Goal: Navigation & Orientation: Find specific page/section

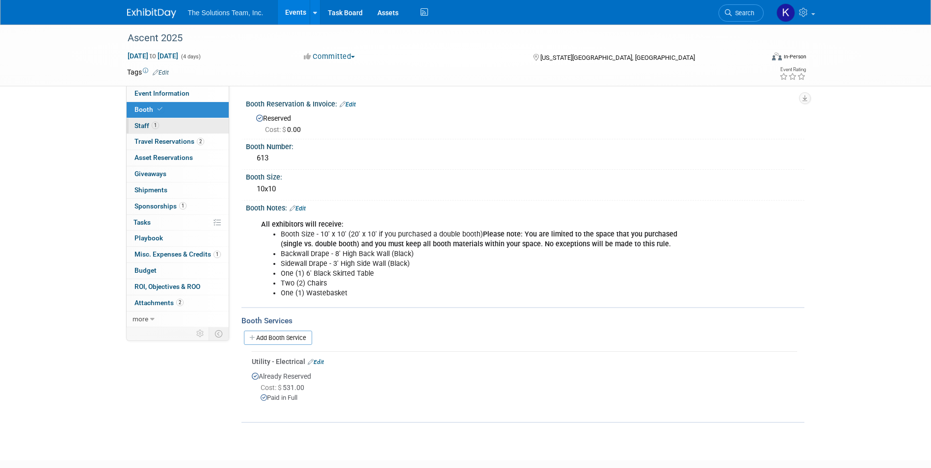
click at [182, 128] on link "1 Staff 1" at bounding box center [178, 126] width 102 height 16
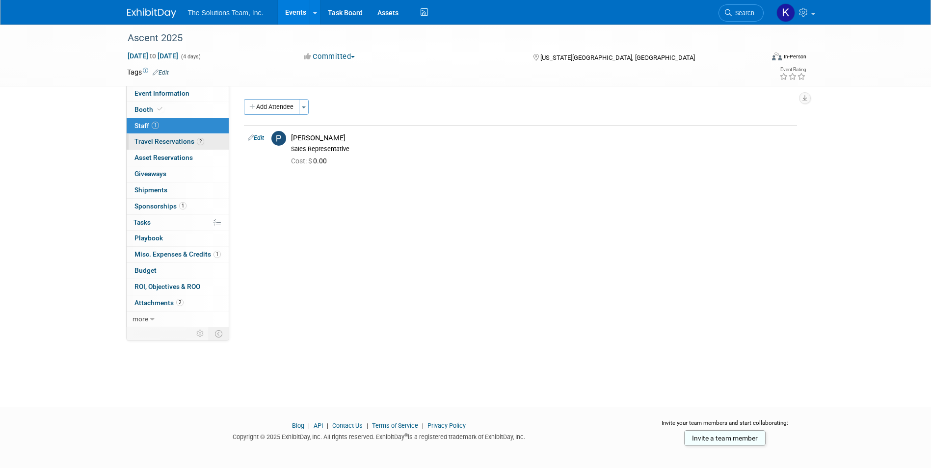
click at [181, 148] on link "2 Travel Reservations 2" at bounding box center [178, 142] width 102 height 16
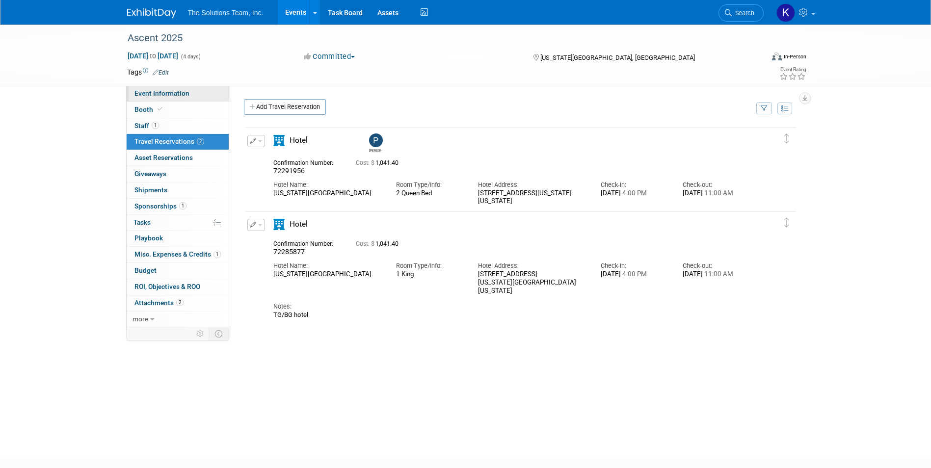
click at [193, 87] on link "Event Information" at bounding box center [178, 94] width 102 height 16
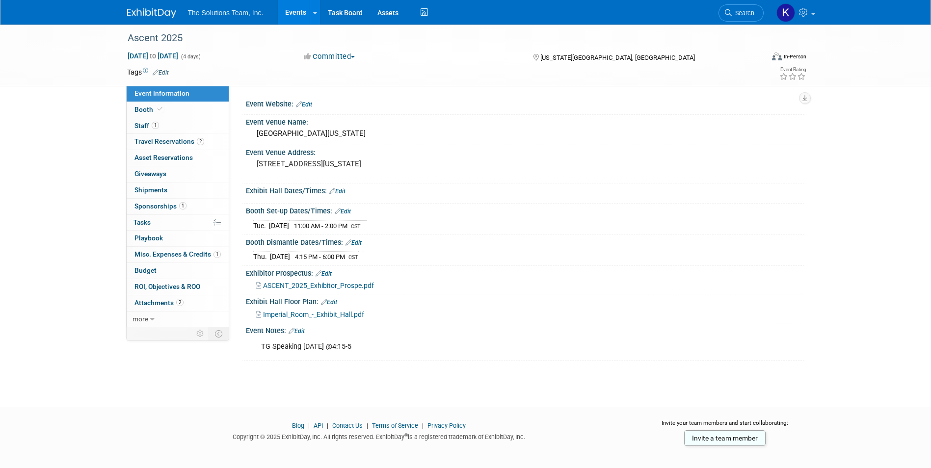
click at [152, 16] on img at bounding box center [151, 13] width 49 height 10
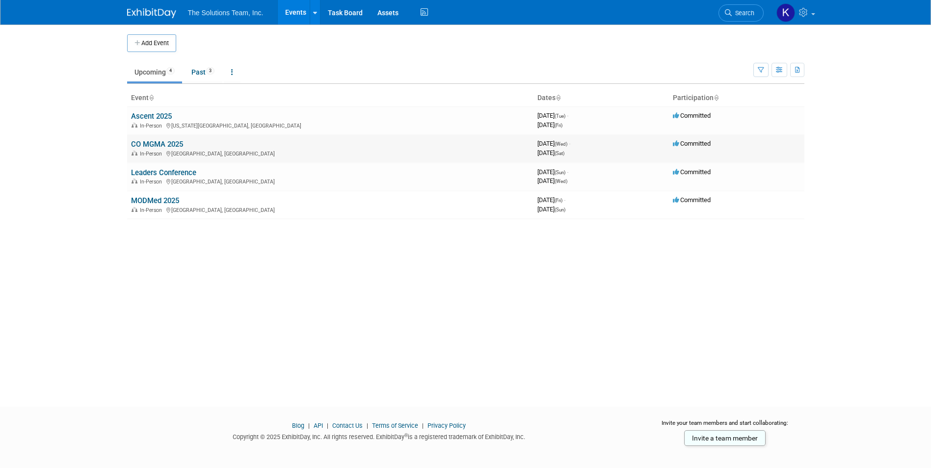
click at [161, 143] on link "CO MGMA 2025" at bounding box center [157, 144] width 52 height 9
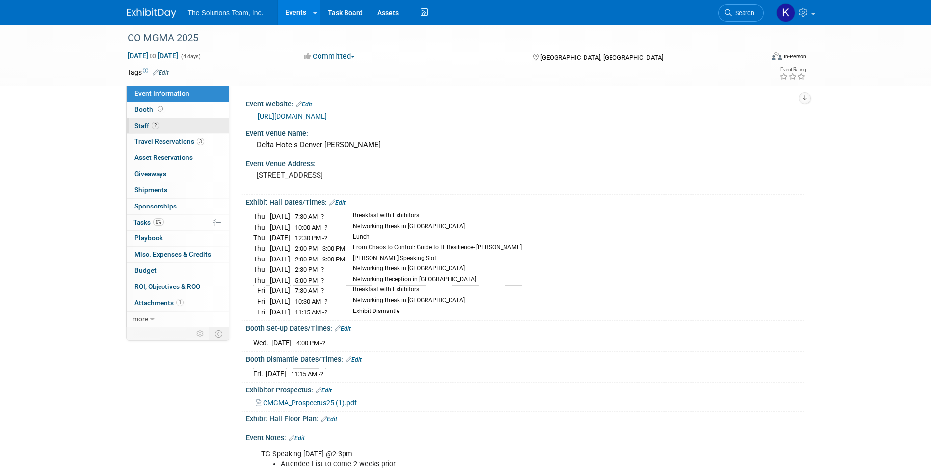
click at [199, 122] on link "2 Staff 2" at bounding box center [178, 126] width 102 height 16
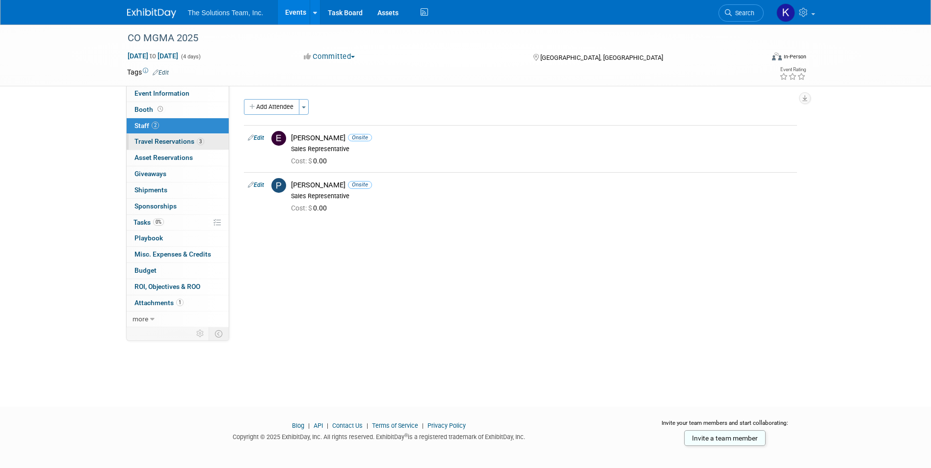
click at [192, 142] on span "Travel Reservations 3" at bounding box center [169, 141] width 70 height 8
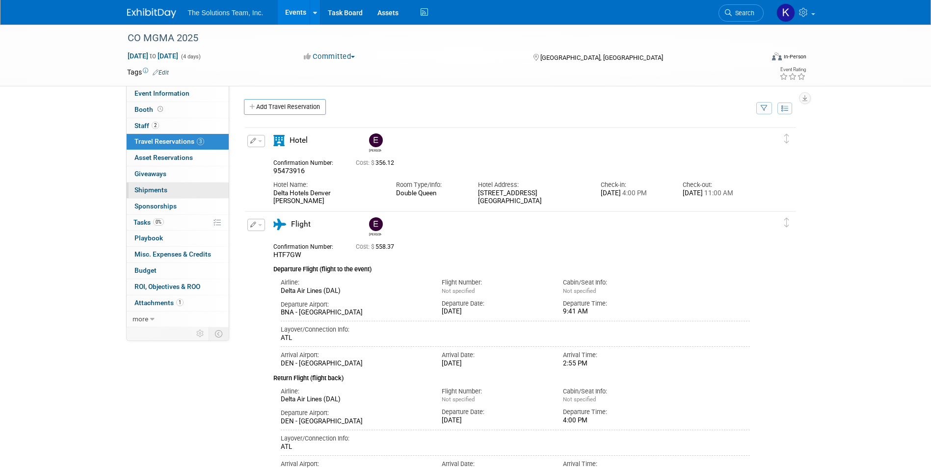
click at [173, 189] on link "0 Shipments 0" at bounding box center [178, 190] width 102 height 16
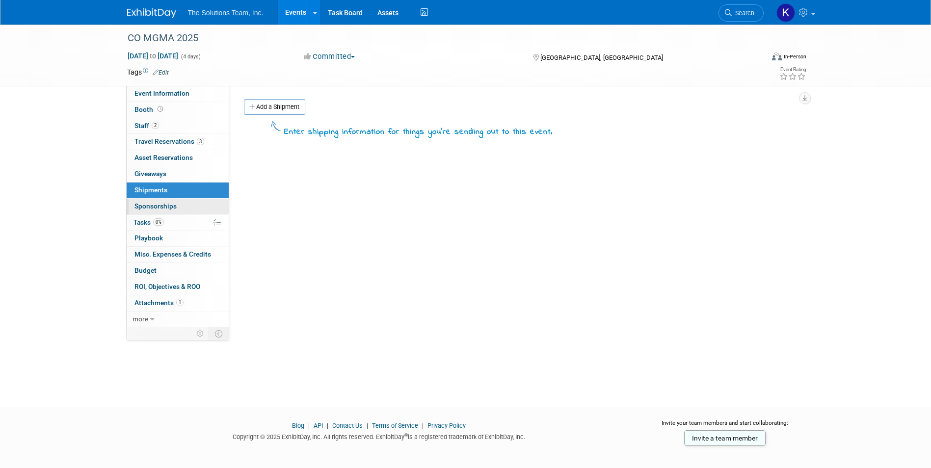
click at [174, 205] on span "Sponsorships 0" at bounding box center [155, 206] width 42 height 8
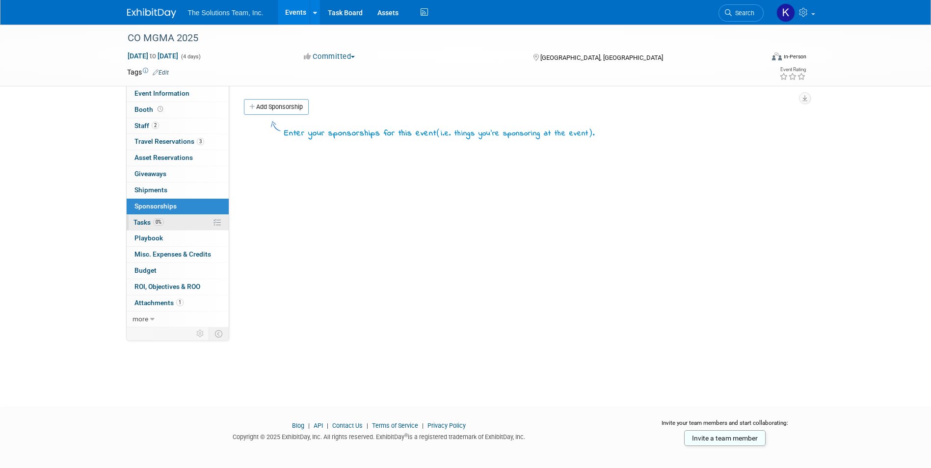
click at [175, 223] on link "0% Tasks 0%" at bounding box center [178, 223] width 102 height 16
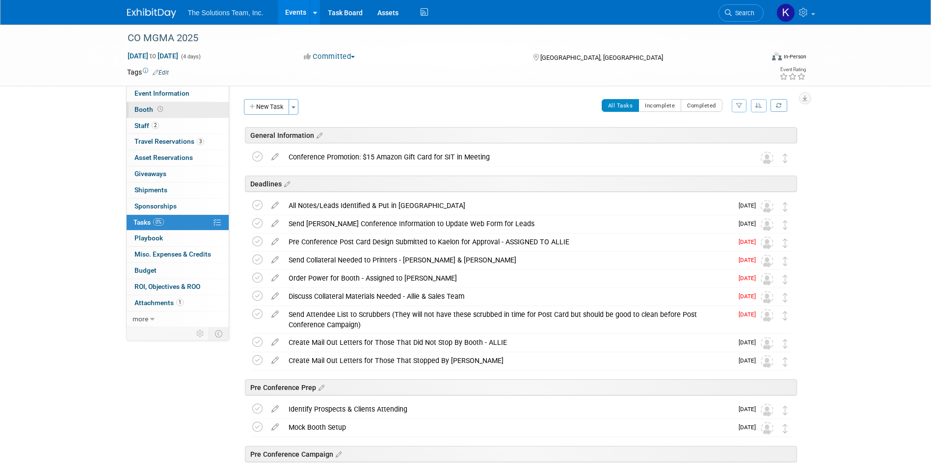
click at [182, 106] on link "Booth" at bounding box center [178, 110] width 102 height 16
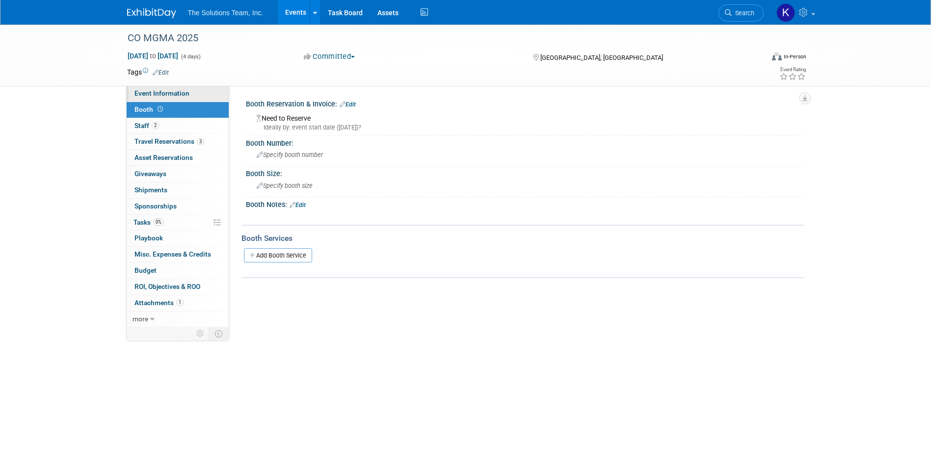
click at [156, 93] on span "Event Information" at bounding box center [161, 93] width 55 height 8
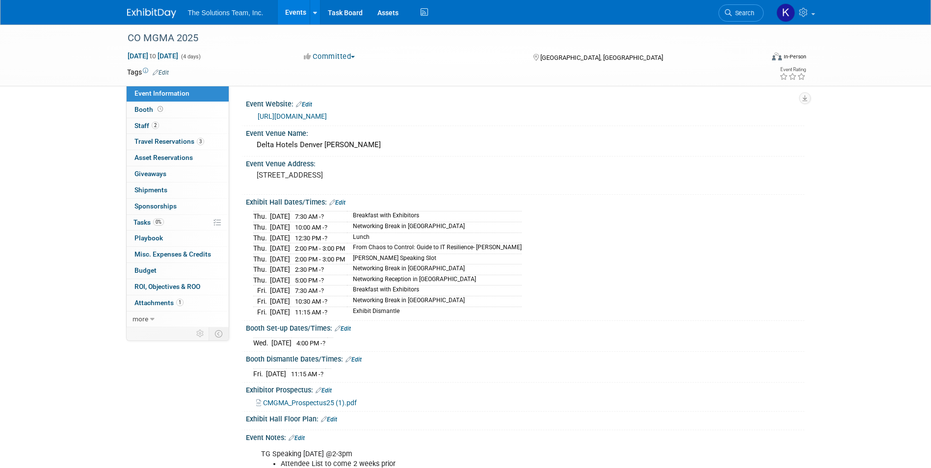
click at [327, 113] on link "https://cmgma.com/Fall-Conference" at bounding box center [292, 116] width 69 height 8
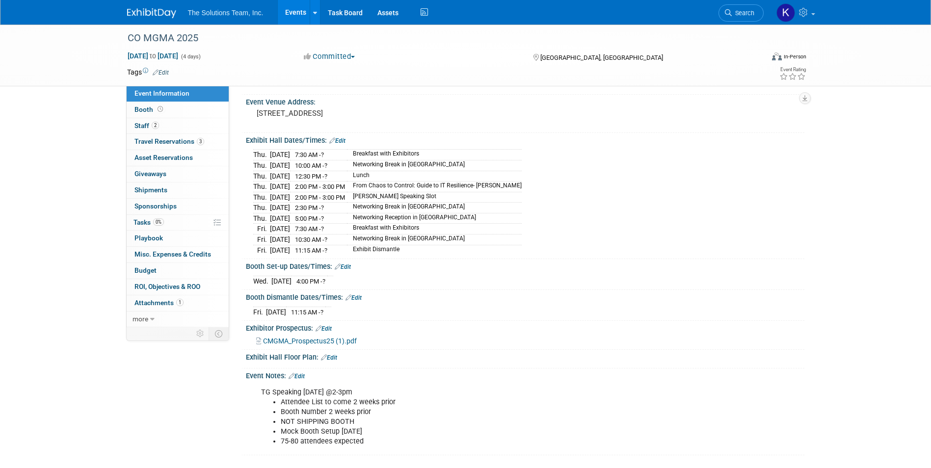
scroll to position [65, 0]
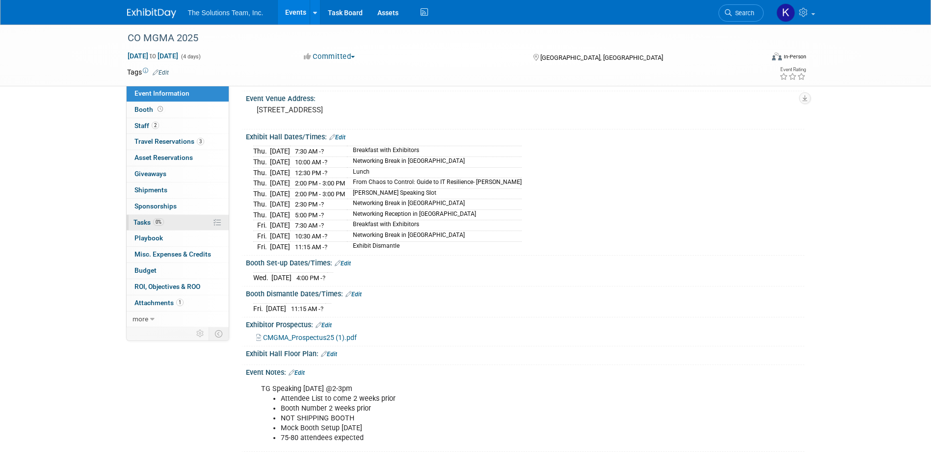
click at [165, 217] on link "0% Tasks 0%" at bounding box center [178, 223] width 102 height 16
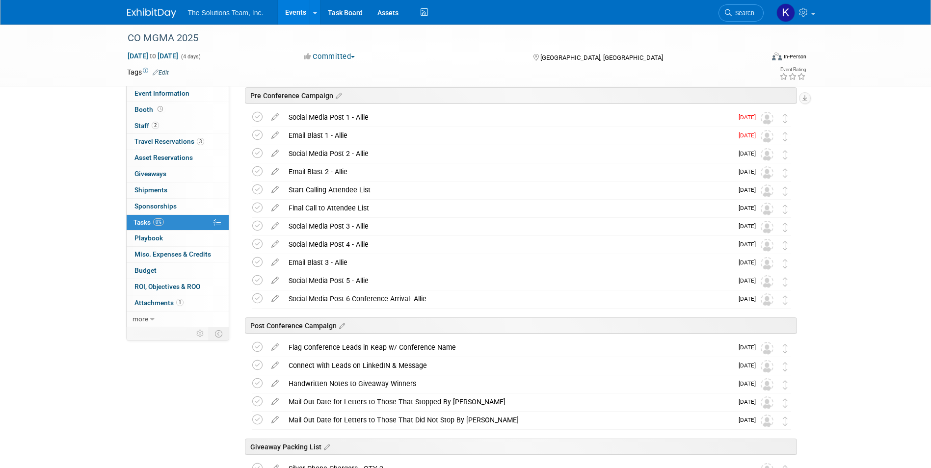
scroll to position [0, 0]
